Goal: Information Seeking & Learning: Learn about a topic

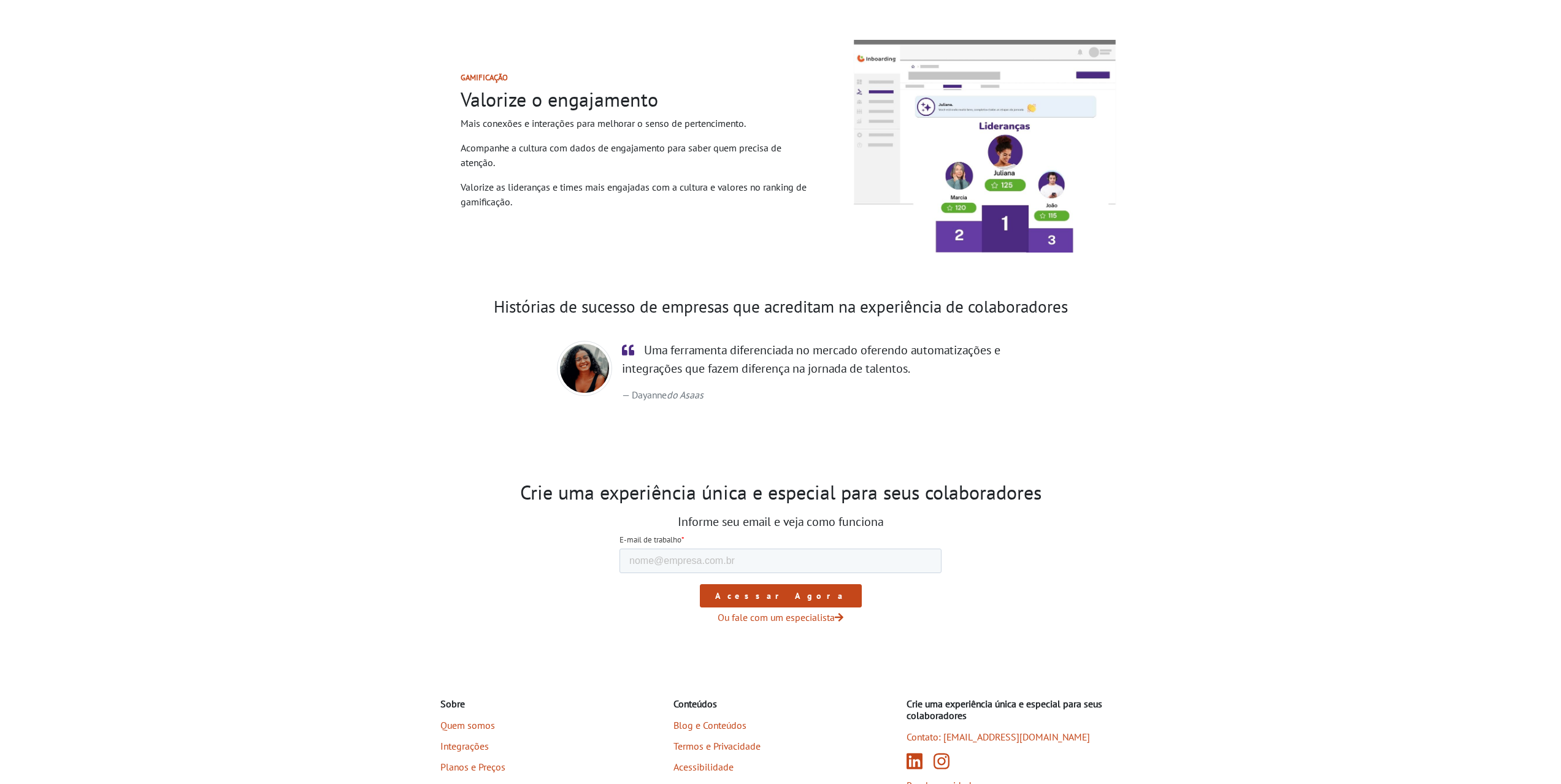
scroll to position [1583, 0]
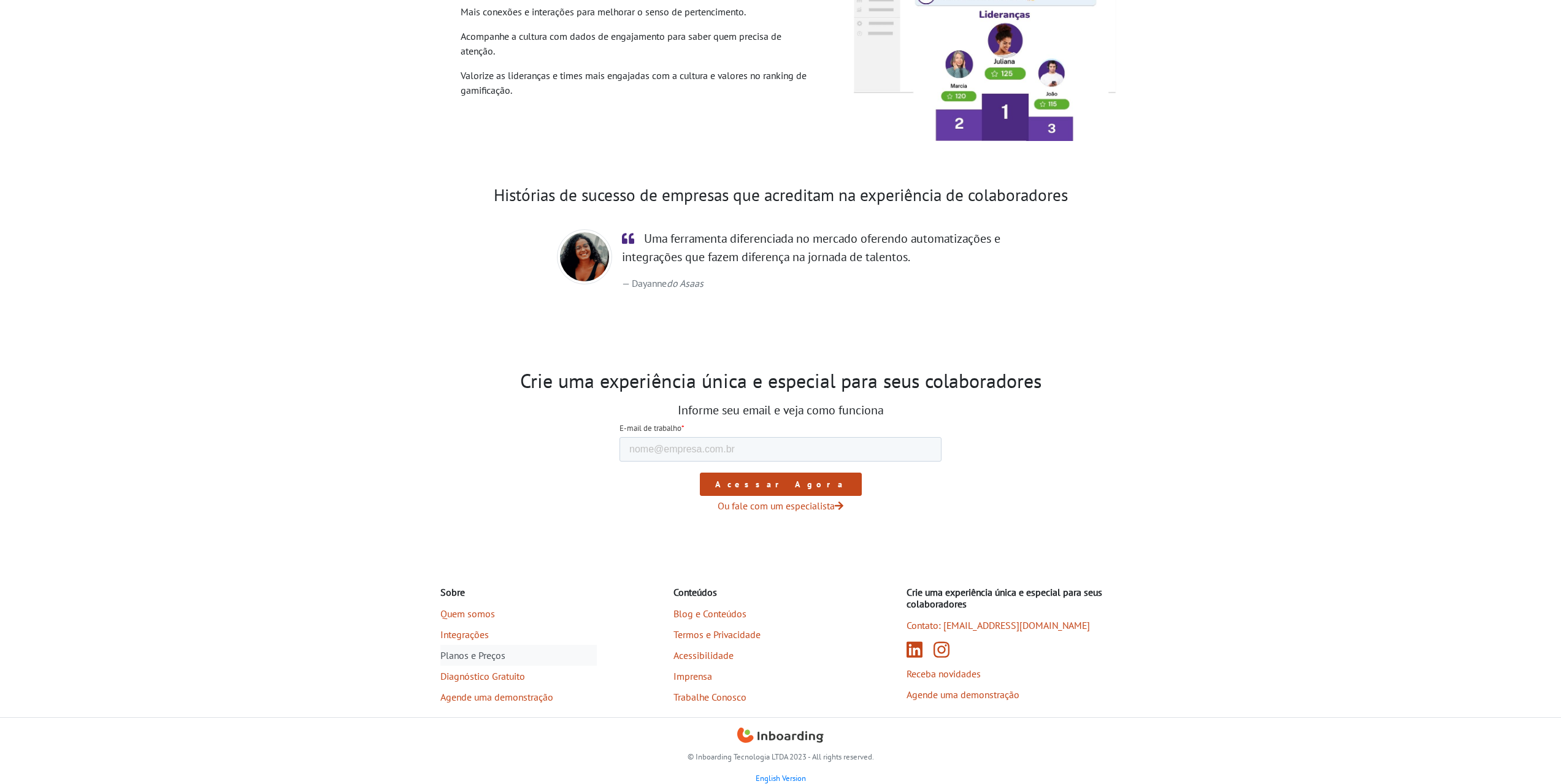
click at [488, 655] on link "Planos e Preços" at bounding box center [518, 655] width 157 height 20
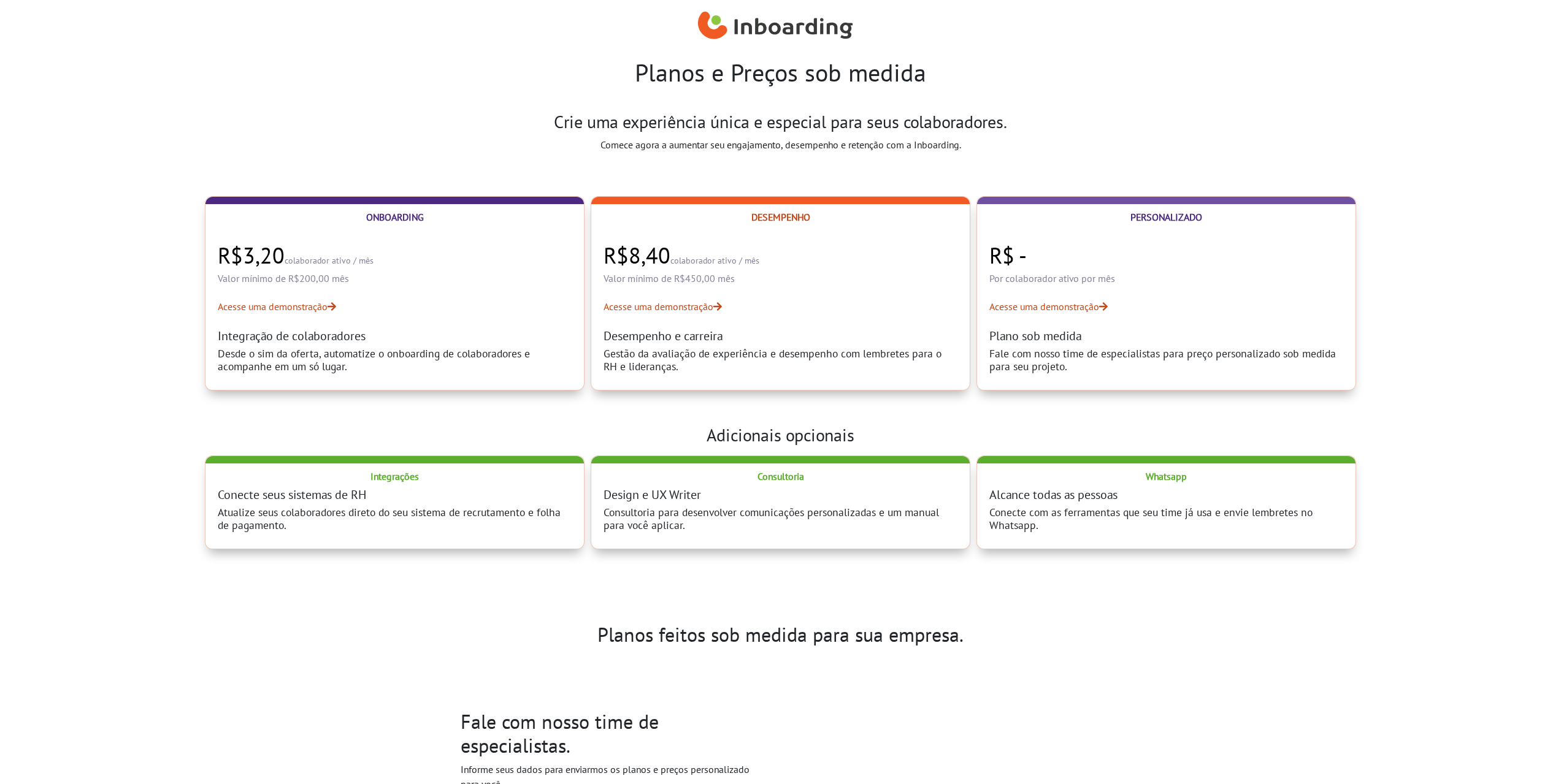
select select "BR"
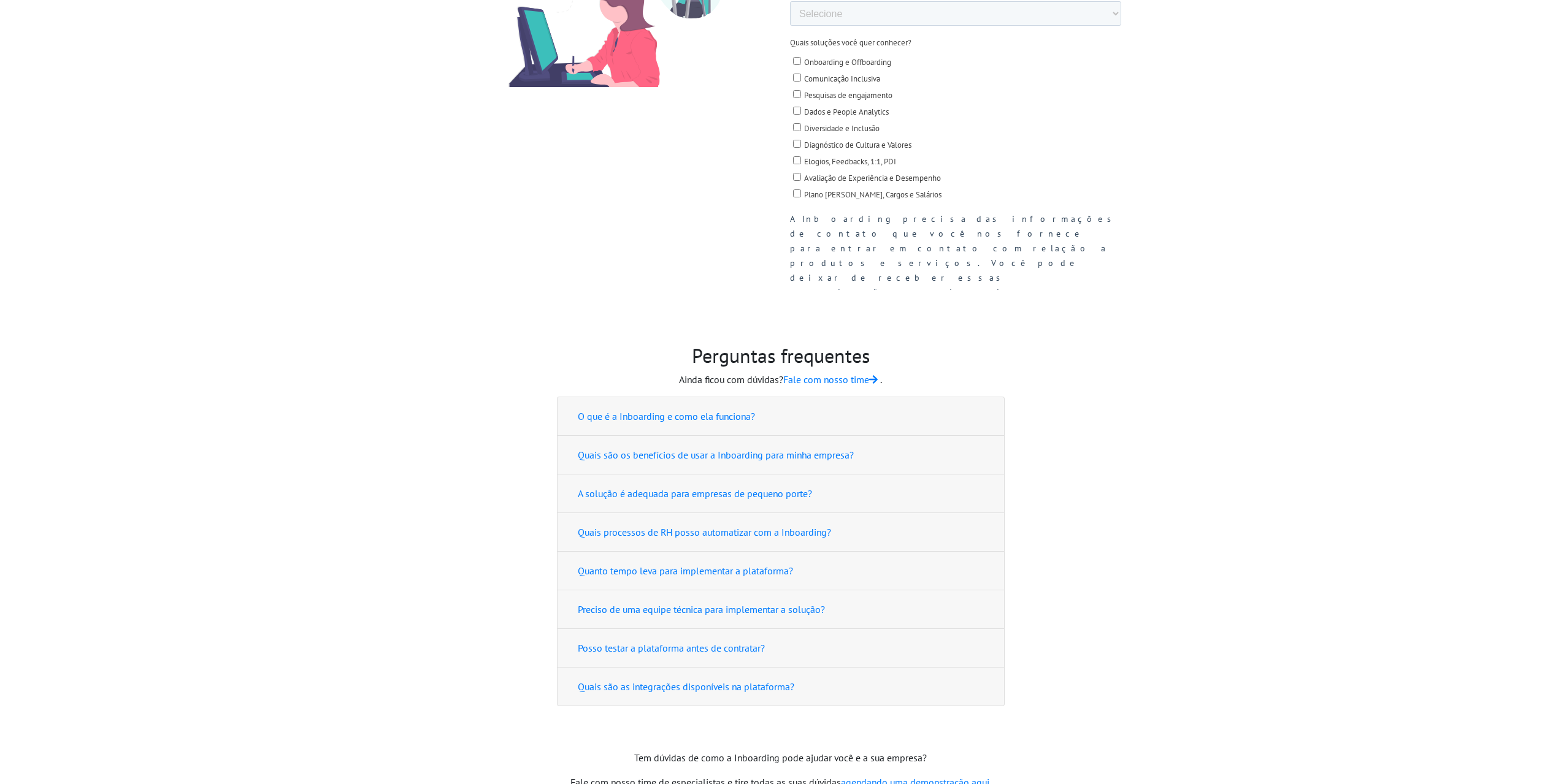
scroll to position [1000, 0]
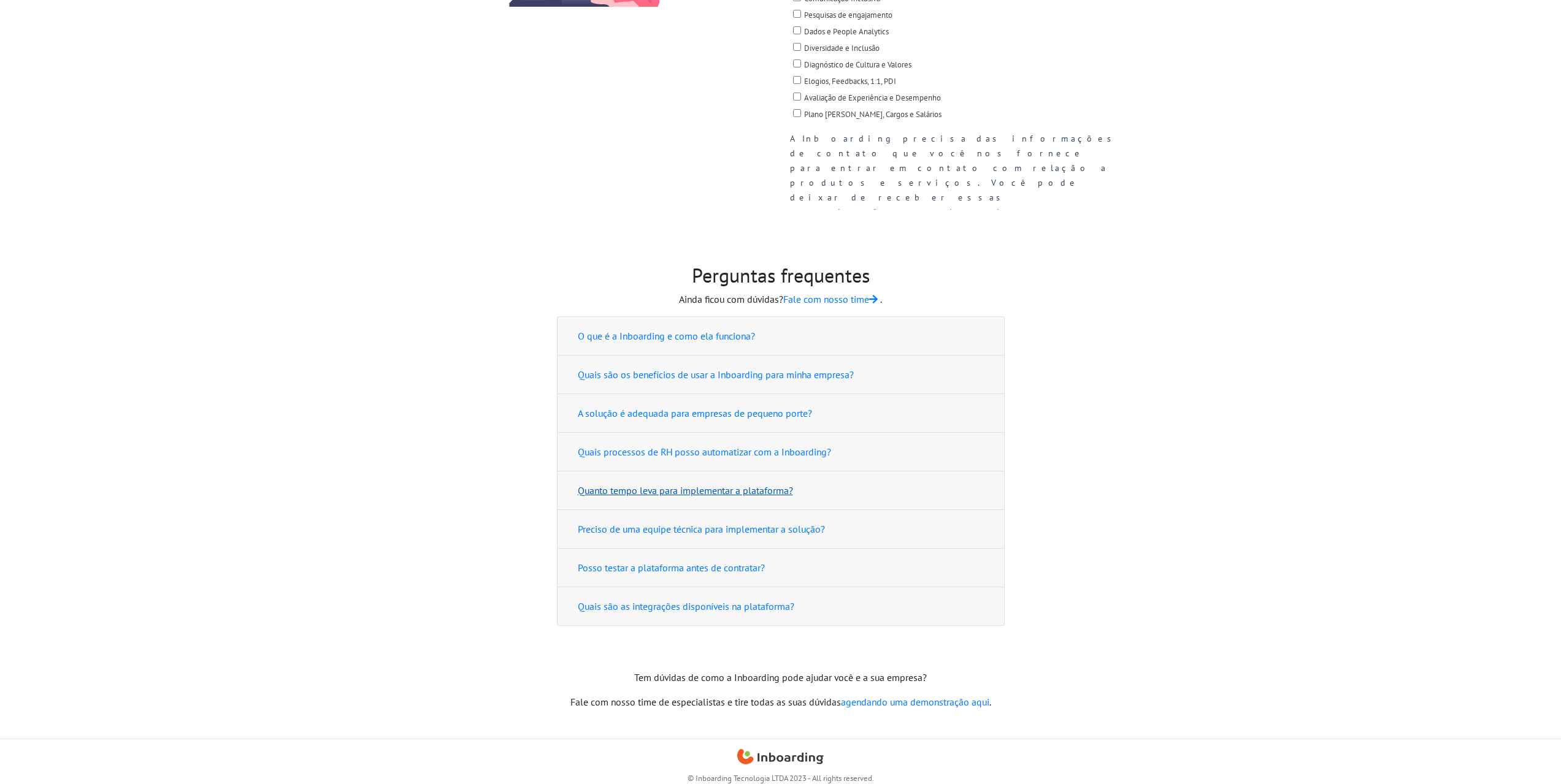
click at [701, 493] on button "Quanto tempo leva para implementar a plataforma?" at bounding box center [780, 491] width 422 height 23
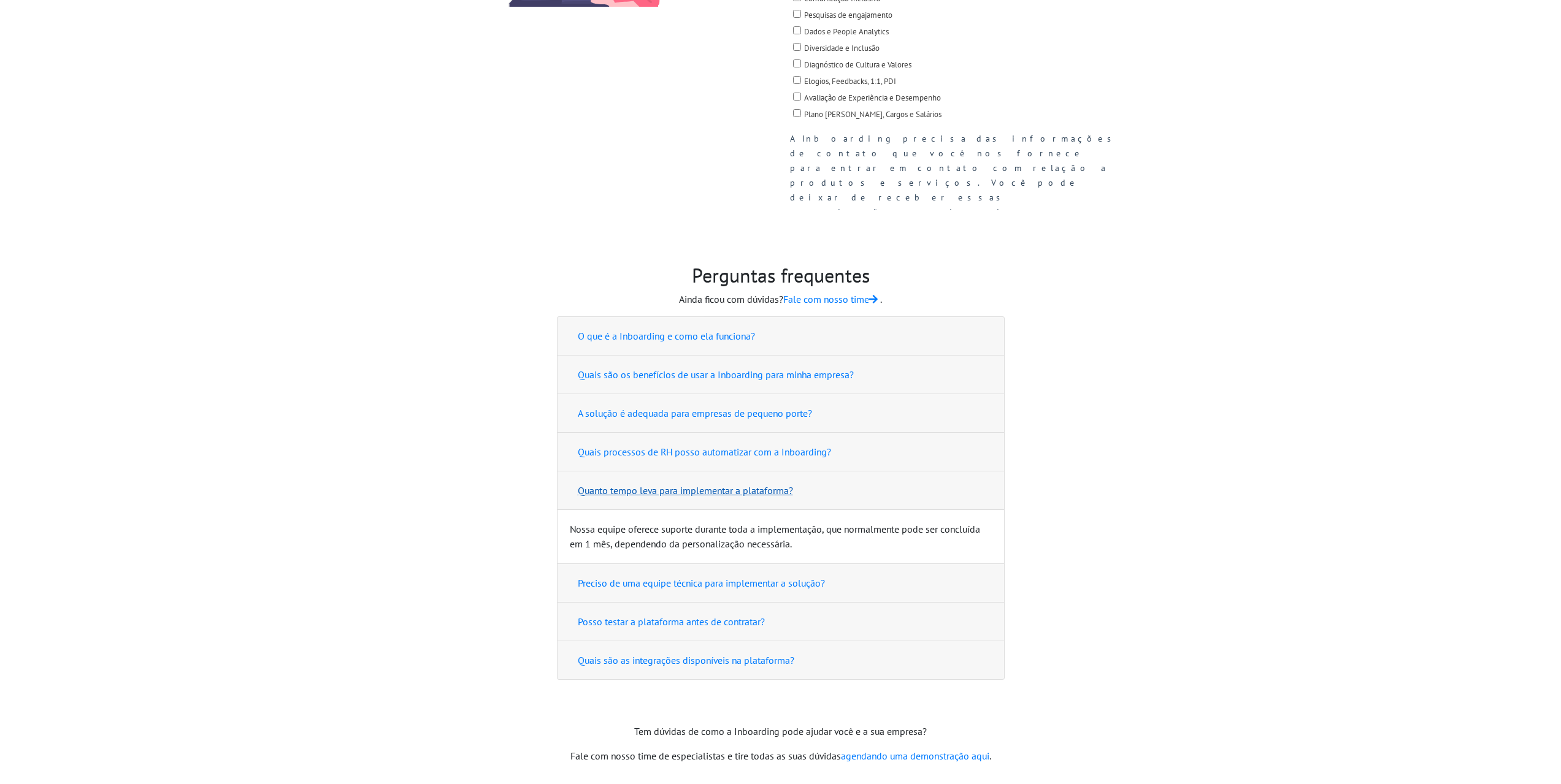
click at [701, 493] on button "Quanto tempo leva para implementar a plataforma?" at bounding box center [780, 491] width 422 height 23
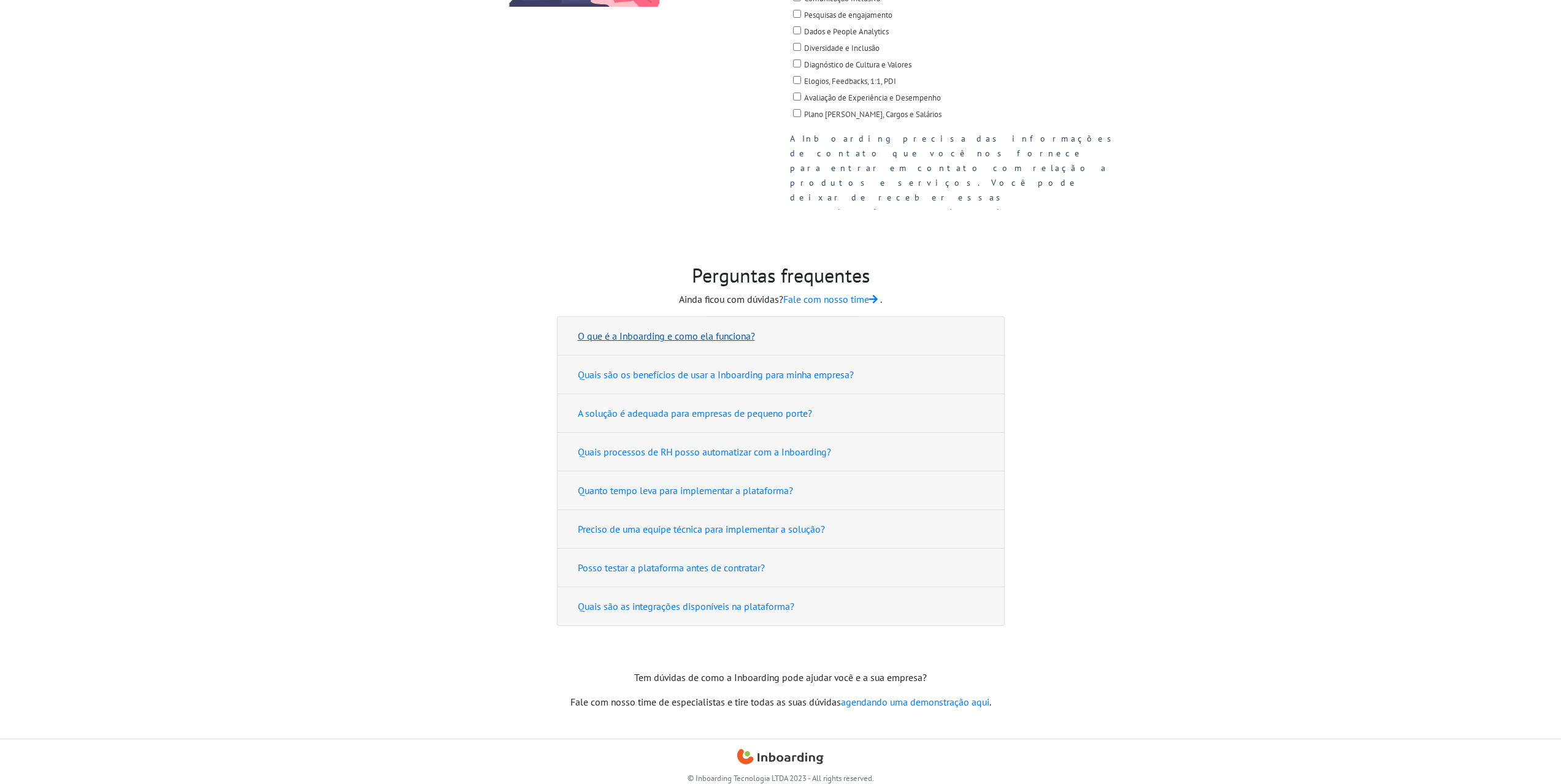
click at [662, 338] on button "O que é a Inboarding e como ela funciona?" at bounding box center [780, 336] width 422 height 23
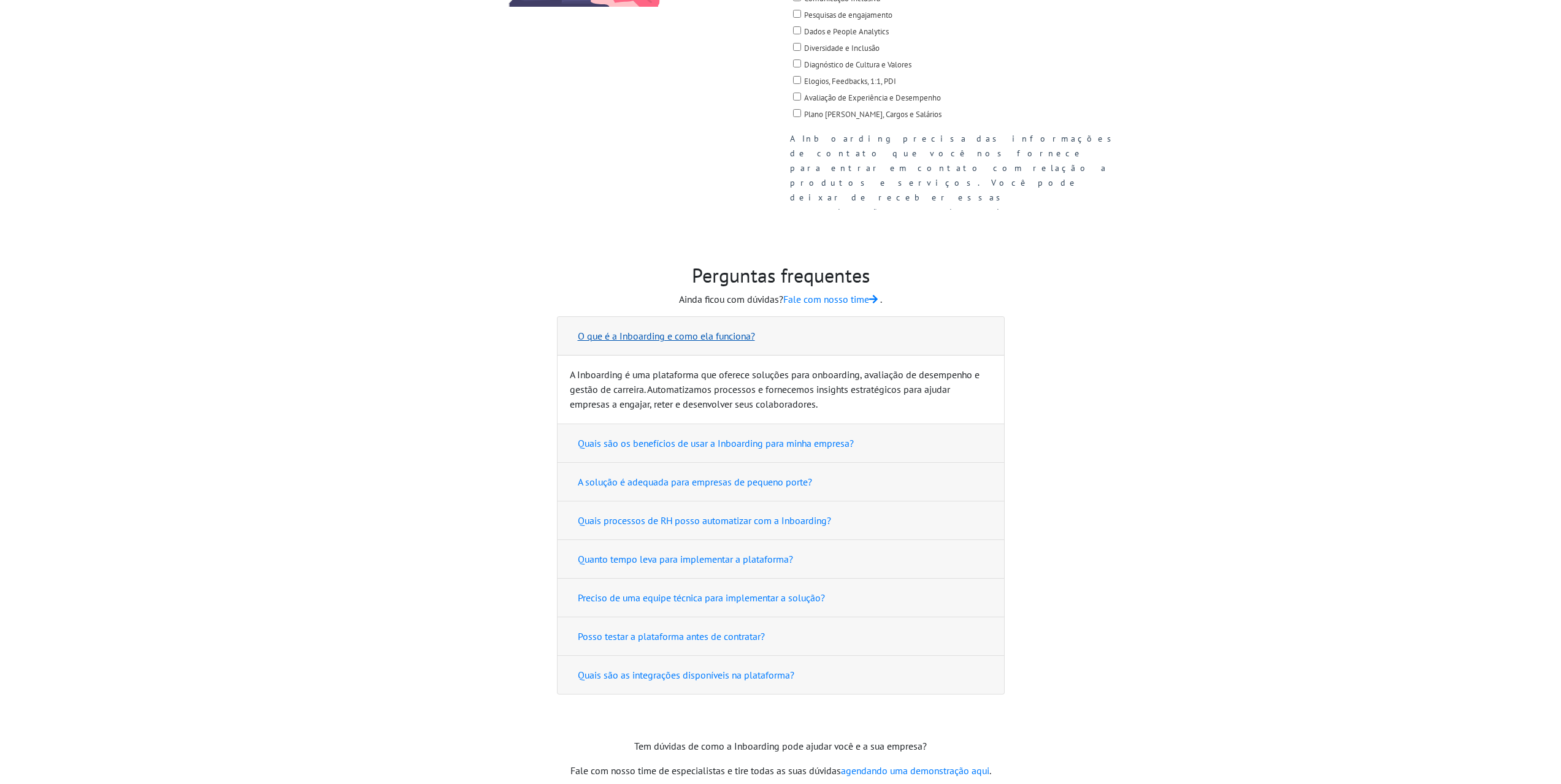
click at [662, 338] on button "O que é a Inboarding e como ela funciona?" at bounding box center [780, 336] width 422 height 23
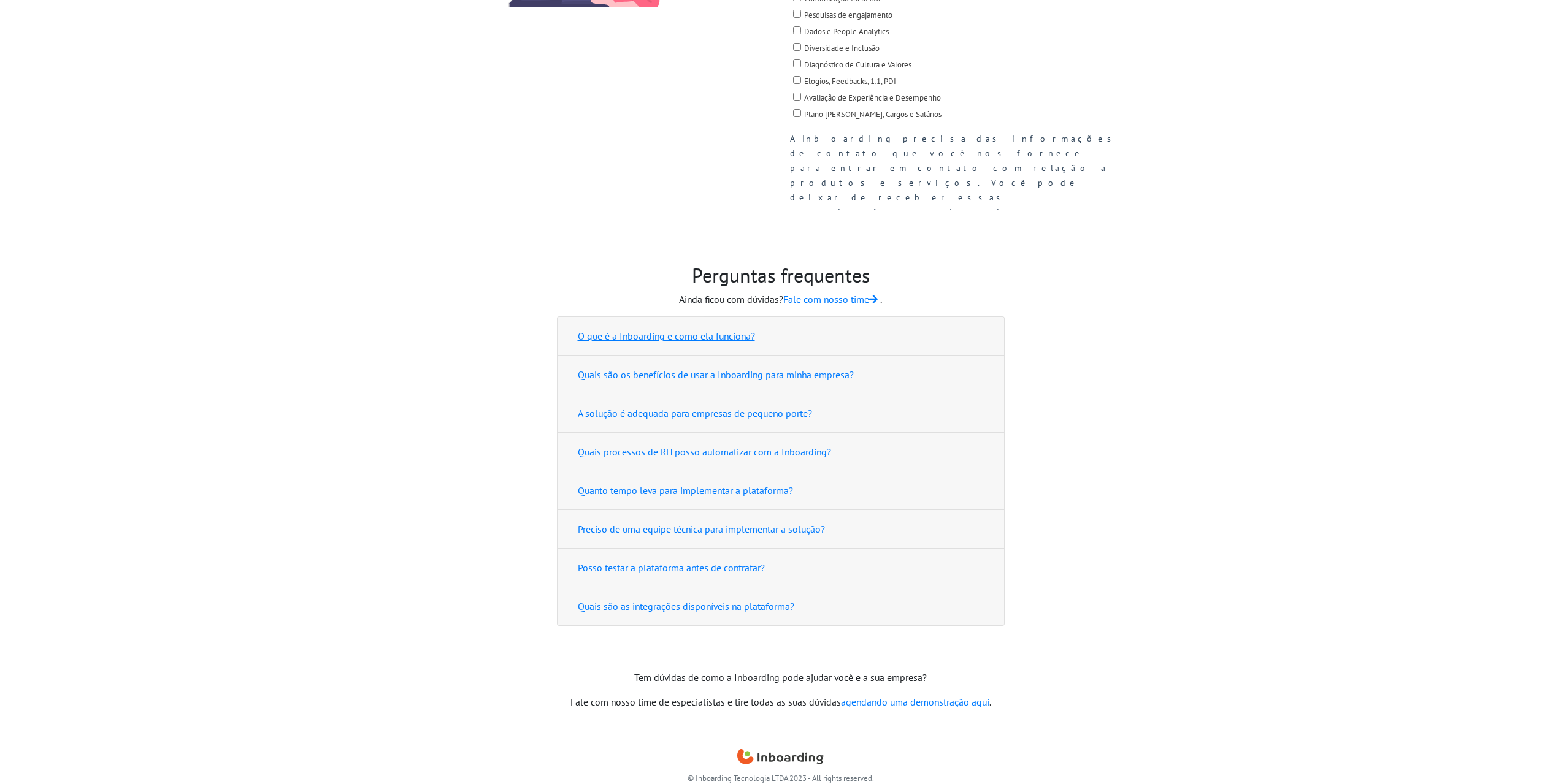
scroll to position [0, 0]
